Goal: Complete application form: Complete application form

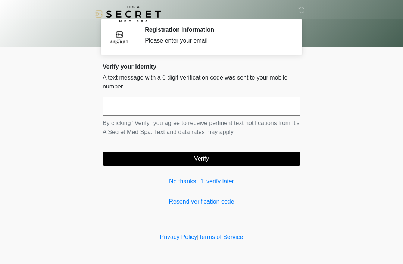
click at [246, 107] on input "text" at bounding box center [202, 106] width 198 height 19
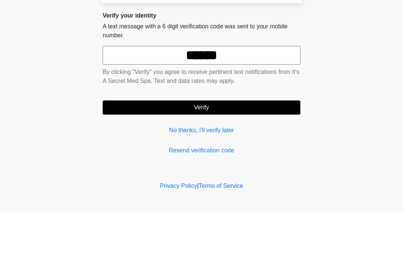
type input "******"
click at [224, 151] on button "Verify" at bounding box center [202, 158] width 198 height 14
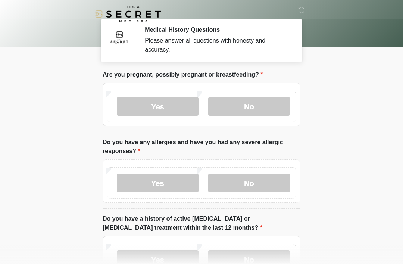
click at [281, 107] on label "No" at bounding box center [249, 106] width 82 height 19
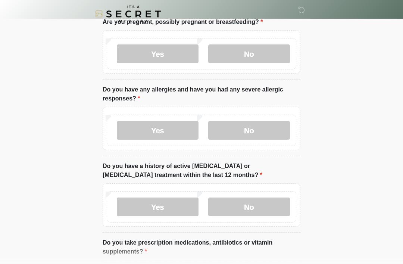
scroll to position [53, 0]
click at [258, 132] on label "No" at bounding box center [249, 130] width 82 height 19
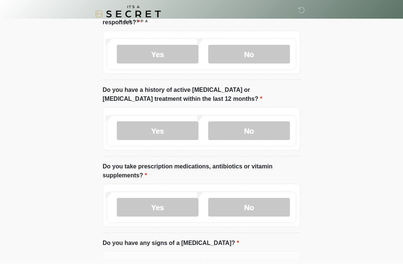
scroll to position [129, 0]
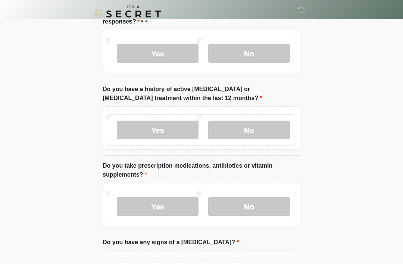
click at [268, 129] on label "No" at bounding box center [249, 130] width 82 height 19
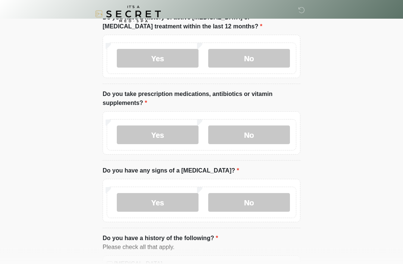
scroll to position [201, 0]
click at [272, 133] on label "No" at bounding box center [249, 134] width 82 height 19
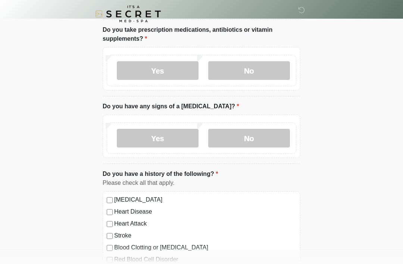
scroll to position [271, 0]
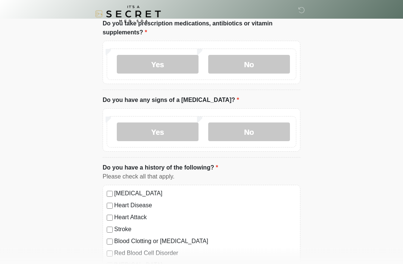
click at [263, 133] on label "No" at bounding box center [249, 132] width 82 height 19
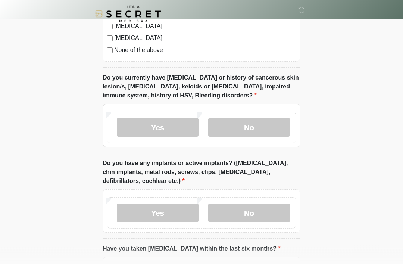
scroll to position [546, 0]
click at [267, 122] on label "No" at bounding box center [249, 127] width 82 height 19
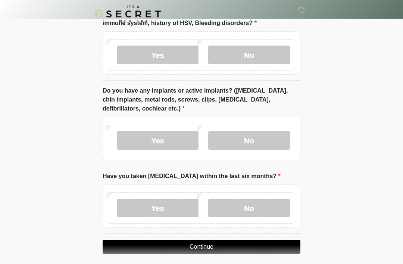
scroll to position [623, 0]
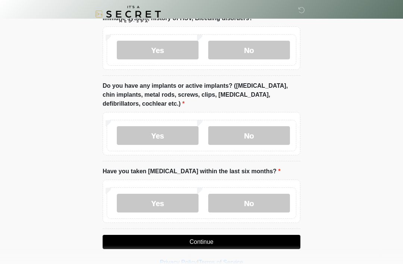
click at [271, 138] on label "No" at bounding box center [249, 135] width 82 height 19
click at [269, 197] on label "No" at bounding box center [249, 202] width 82 height 19
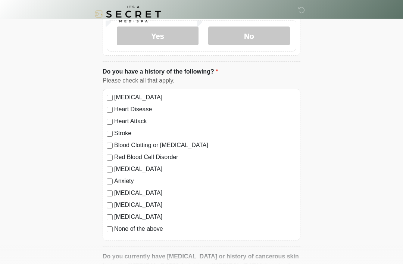
scroll to position [367, 0]
click at [114, 226] on label "None of the above" at bounding box center [205, 228] width 182 height 9
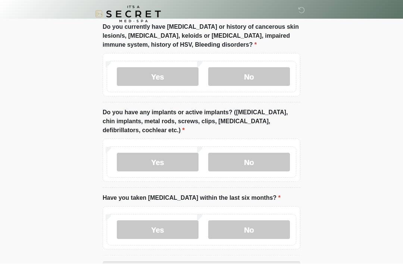
scroll to position [623, 0]
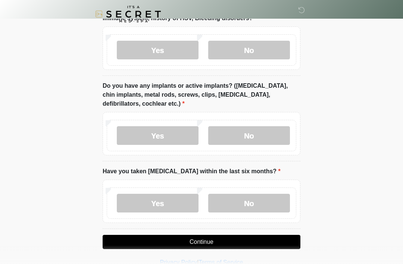
click at [215, 240] on button "Continue" at bounding box center [202, 241] width 198 height 14
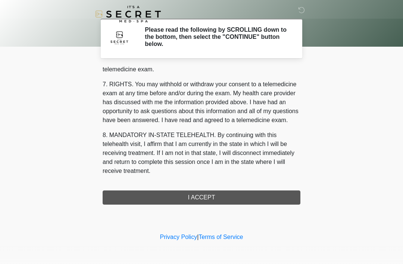
scroll to position [318, 0]
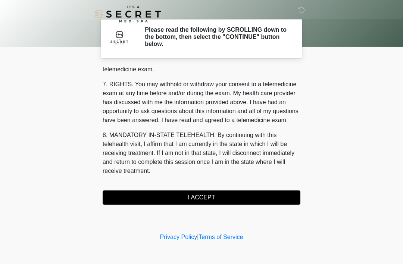
click at [203, 195] on button "I ACCEPT" at bounding box center [202, 197] width 198 height 14
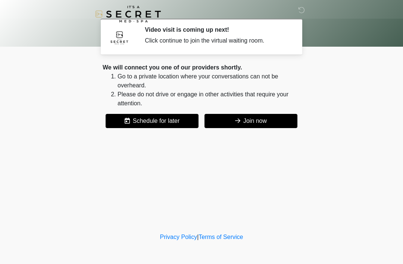
click at [240, 120] on button "Join now" at bounding box center [250, 121] width 93 height 14
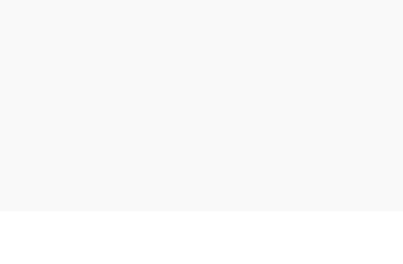
scroll to position [26, 0]
